Goal: Task Accomplishment & Management: Use online tool/utility

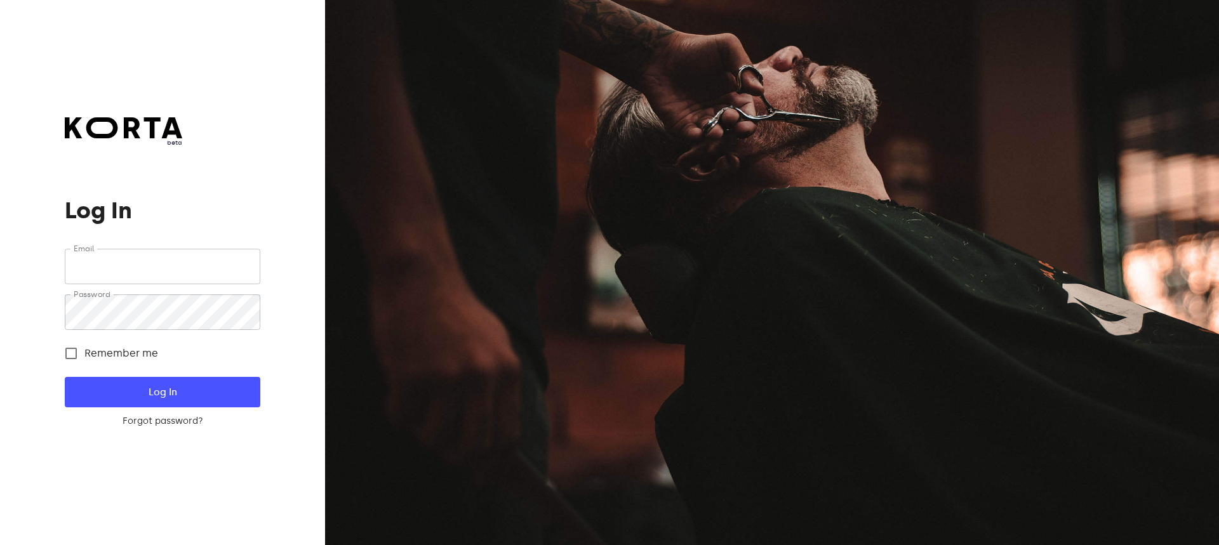
type input "[EMAIL_ADDRESS][DOMAIN_NAME]"
click at [156, 384] on button "Log In" at bounding box center [162, 392] width 195 height 30
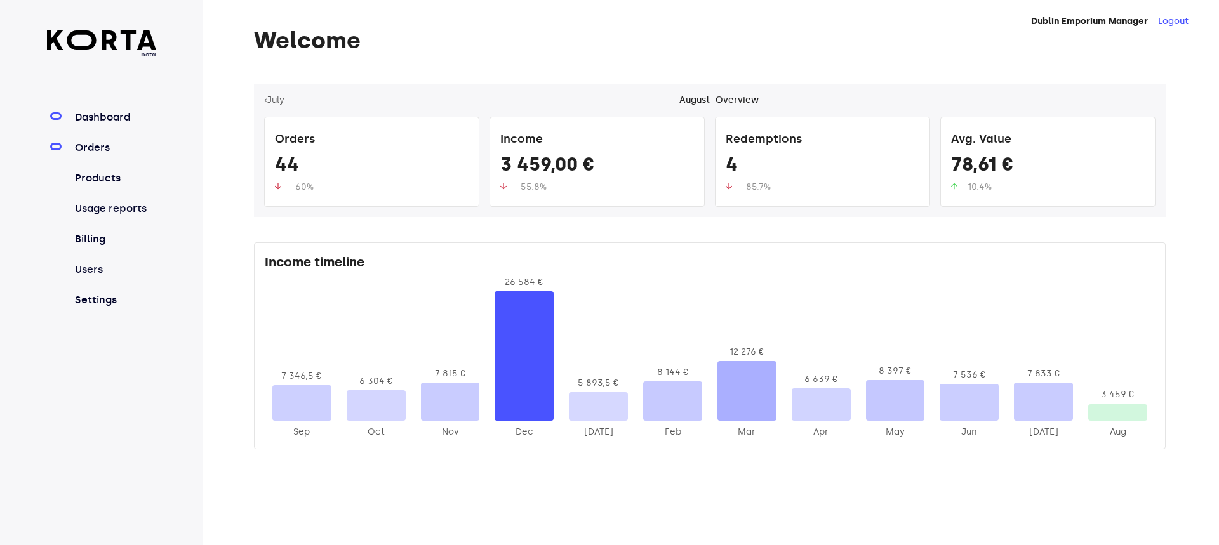
click at [100, 145] on link "Orders" at bounding box center [114, 147] width 84 height 15
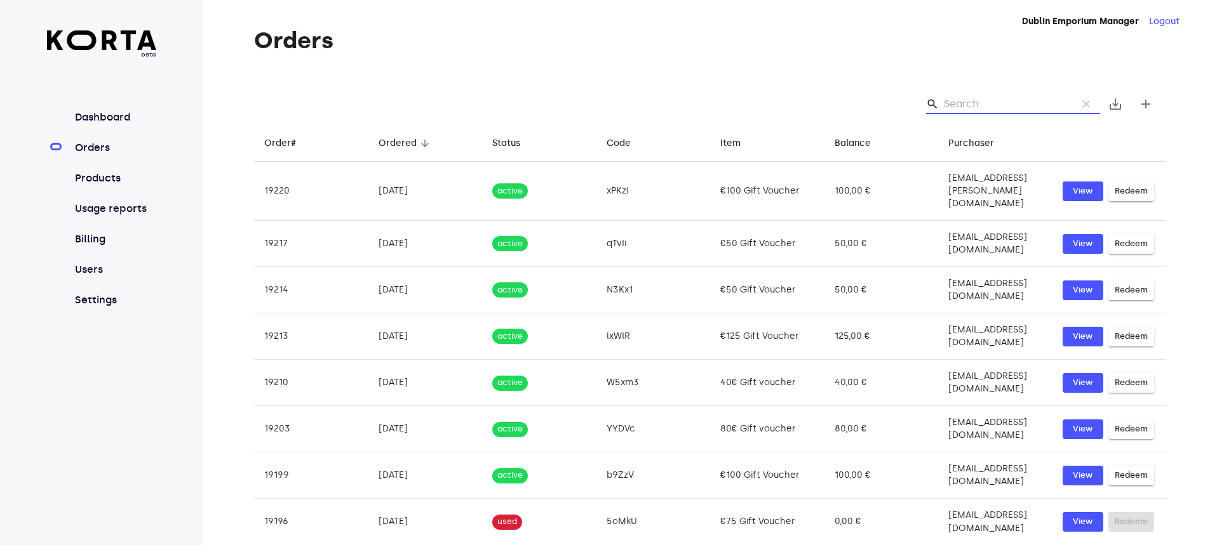
click at [967, 102] on input "Search" at bounding box center [1005, 104] width 123 height 20
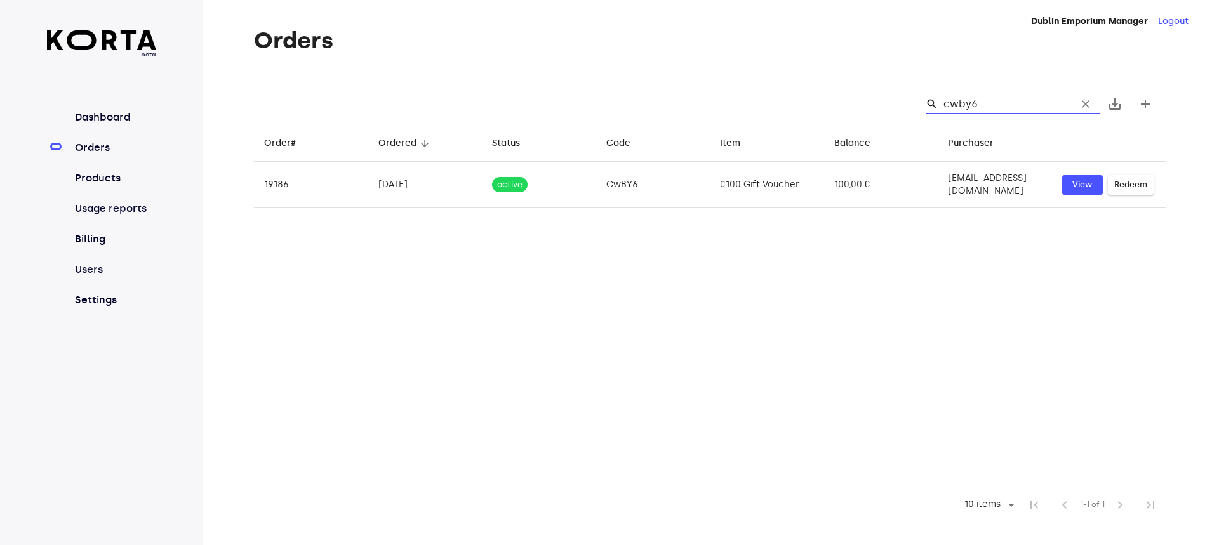
type input "cwby6"
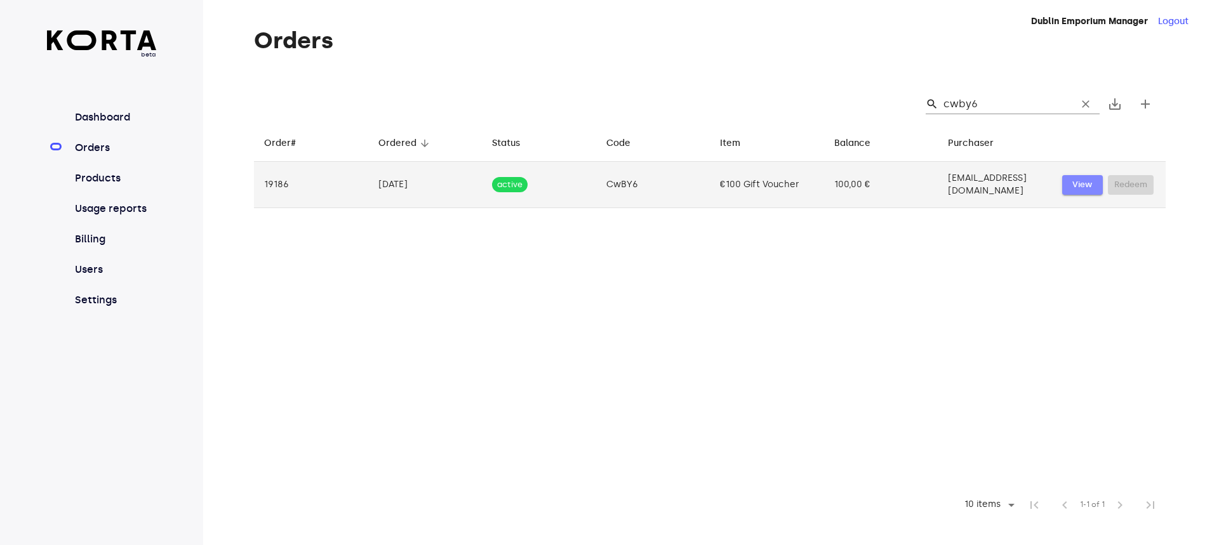
click at [1088, 184] on span "View" at bounding box center [1083, 185] width 28 height 15
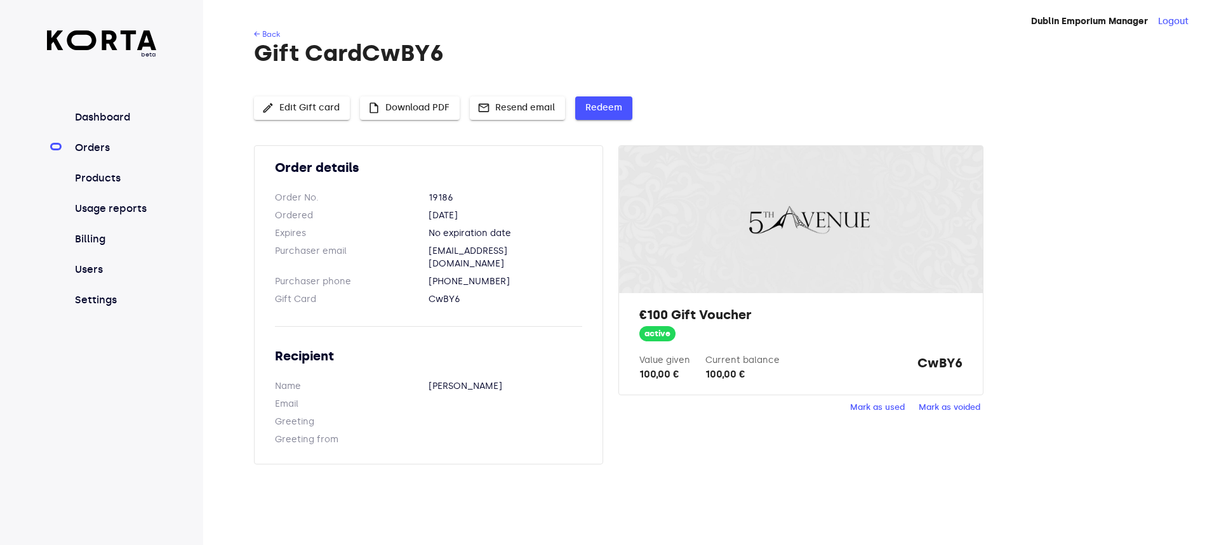
click at [606, 105] on span "Redeem" at bounding box center [603, 108] width 37 height 16
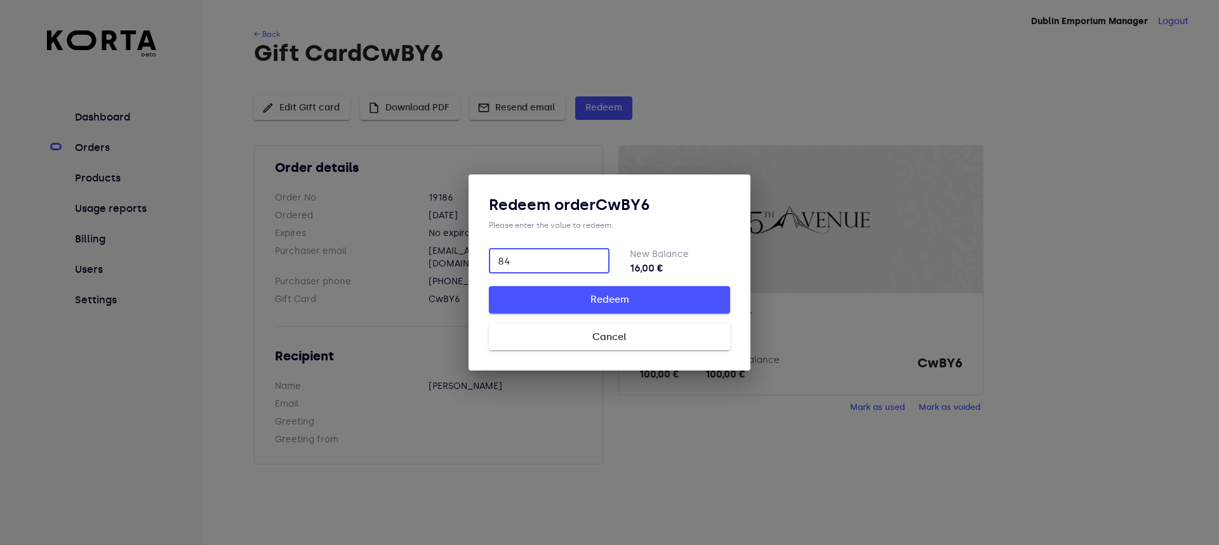
type input "84"
click at [605, 299] on span "Redeem" at bounding box center [609, 299] width 201 height 17
